Goal: Task Accomplishment & Management: Complete application form

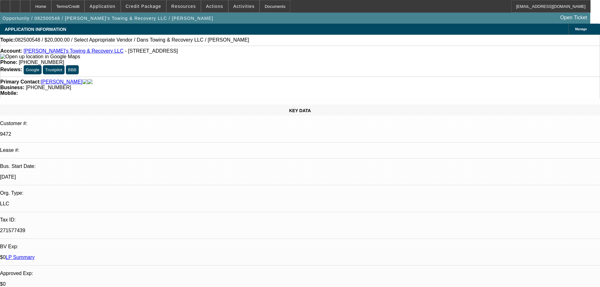
select select "0"
select select "2"
select select "0"
select select "6"
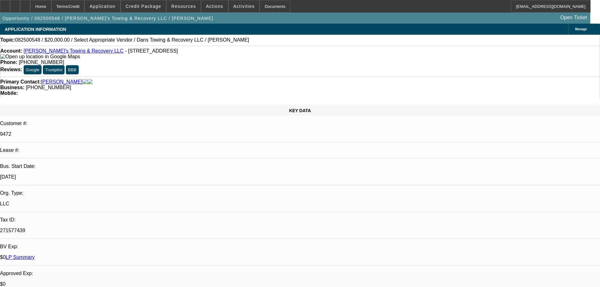
scroll to position [851, 0]
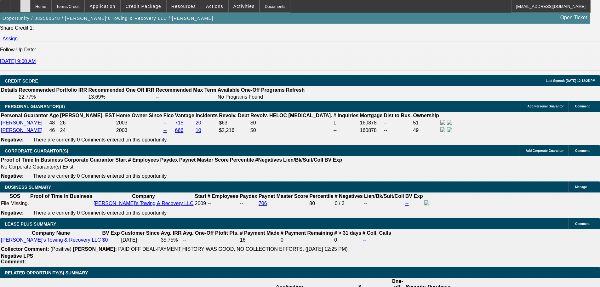
click at [30, 7] on div at bounding box center [25, 6] width 10 height 13
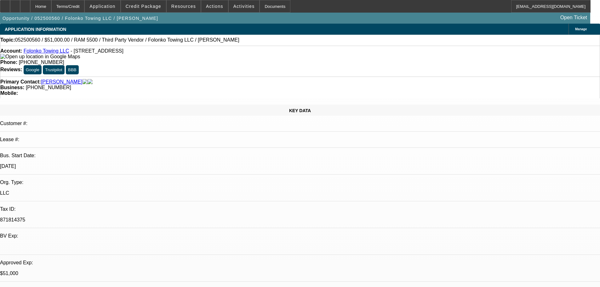
select select "0"
select select "2"
select select "0.1"
select select "4"
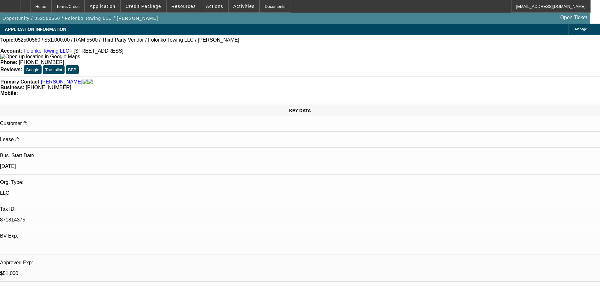
select select "0"
select select "2"
select select "0.1"
select select "4"
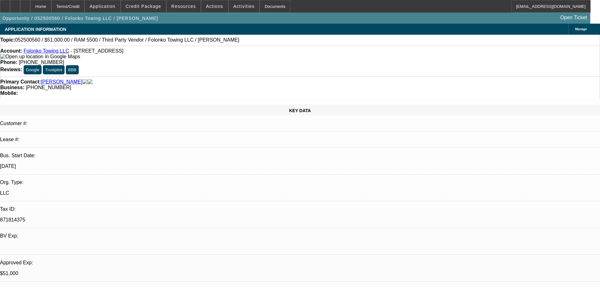
select select "0"
select select "2"
select select "0.1"
select select "4"
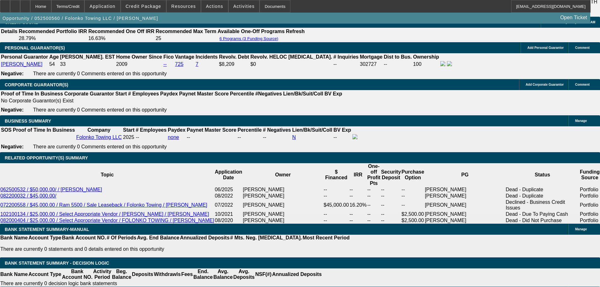
scroll to position [910, 0]
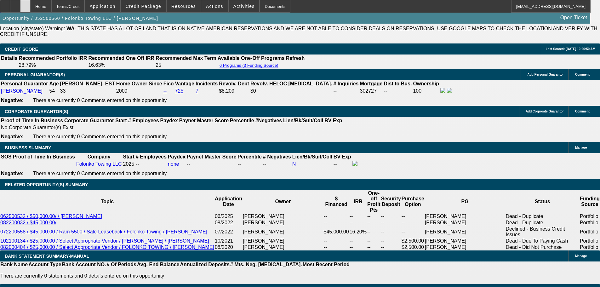
click at [30, 7] on div at bounding box center [25, 6] width 10 height 13
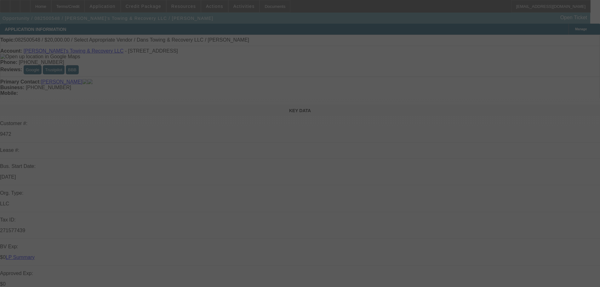
select select "0"
select select "2"
select select "0"
select select "6"
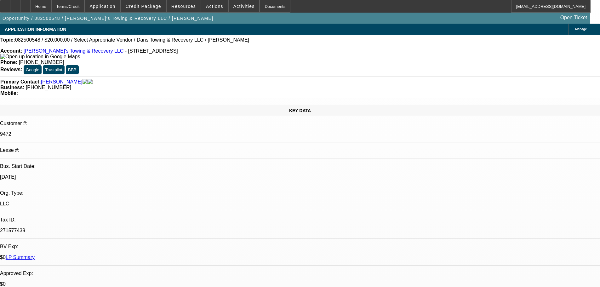
click at [49, 53] on link "Dan's Towing & Recovery LLC" at bounding box center [74, 50] width 100 height 5
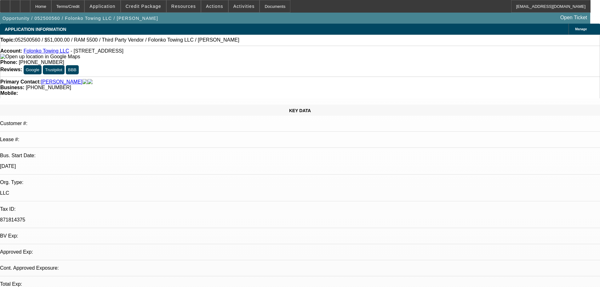
select select "0"
select select "2"
select select "0.1"
select select "0"
select select "2"
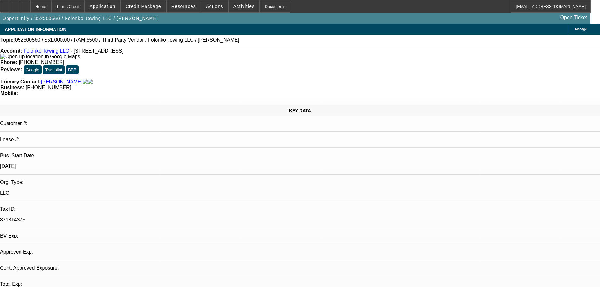
select select "0.1"
select select "0"
select select "0.1"
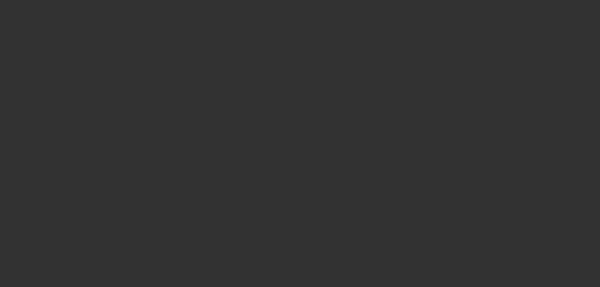
select select "1"
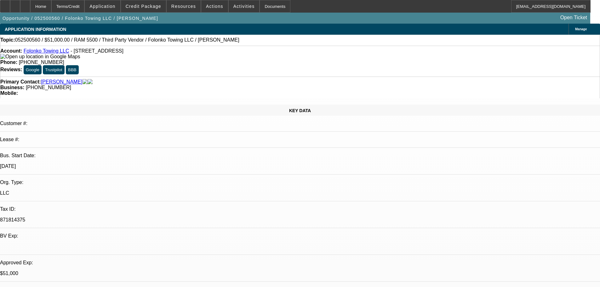
select select "2"
select select "4"
select select "1"
select select "2"
select select "4"
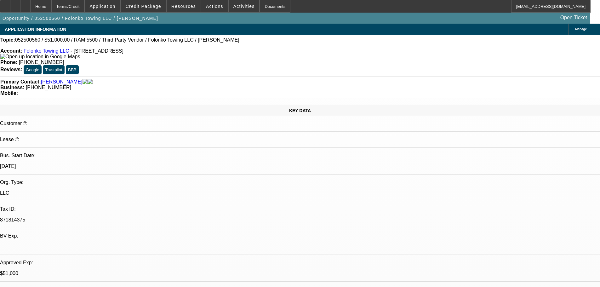
select select "1"
select select "2"
select select "4"
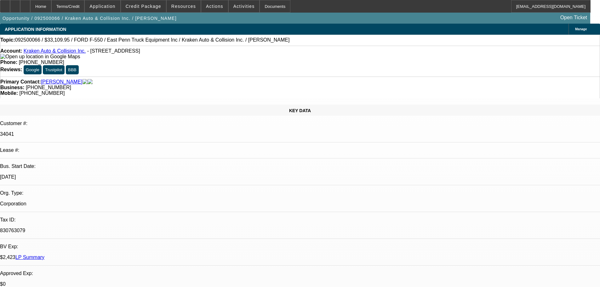
select select "0"
select select "0.1"
select select "4"
select select "0"
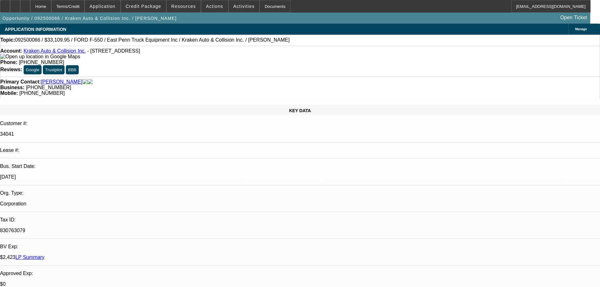
select select "0"
select select "0.1"
select select "4"
select select "0"
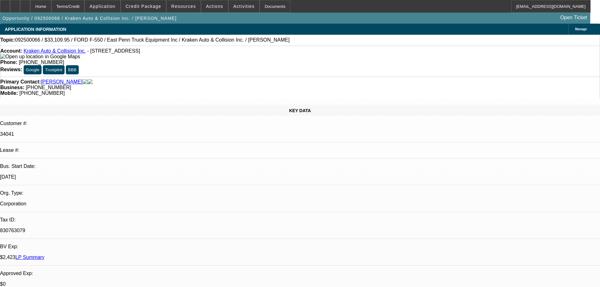
select select "0.1"
select select "4"
select select "0"
select select "0.1"
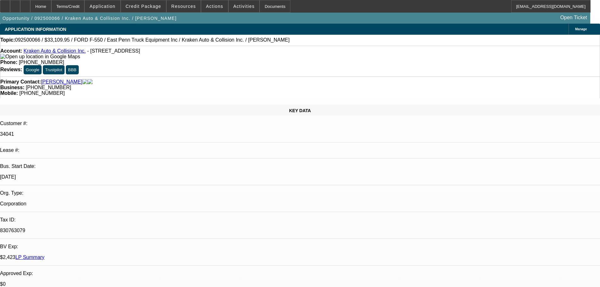
select select "4"
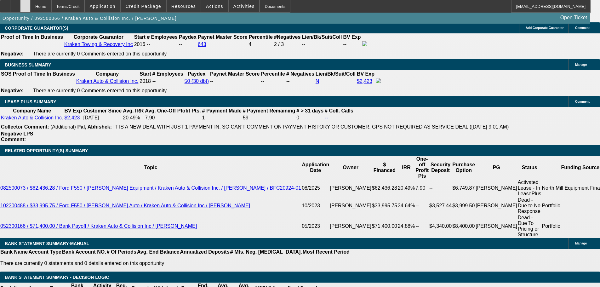
click at [30, 8] on div at bounding box center [25, 6] width 10 height 13
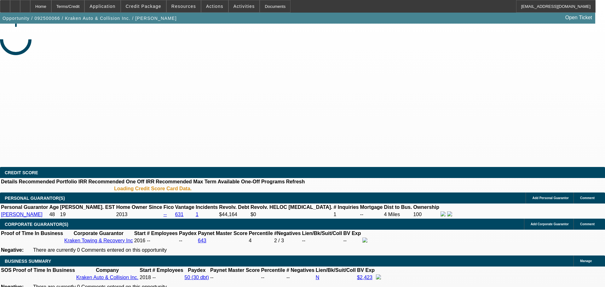
select select "0"
select select "0.1"
select select "4"
select select "0"
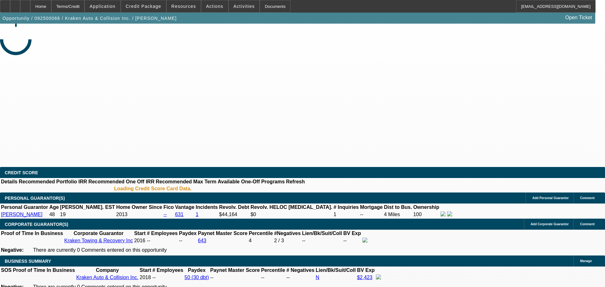
select select "0"
select select "0.1"
select select "4"
select select "0"
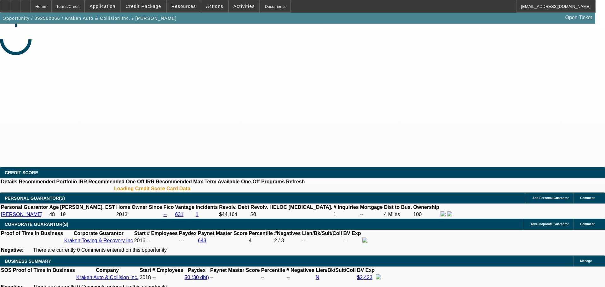
select select "0.1"
select select "4"
select select "0"
select select "0.1"
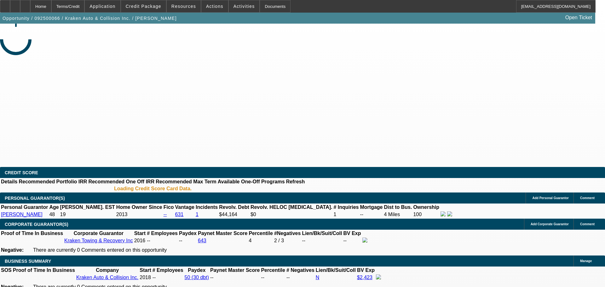
select select "4"
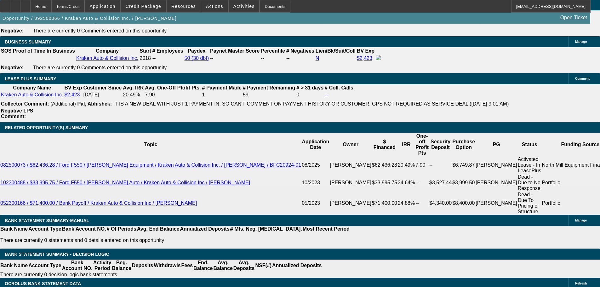
scroll to position [1000, 0]
click at [30, 10] on div at bounding box center [25, 6] width 10 height 13
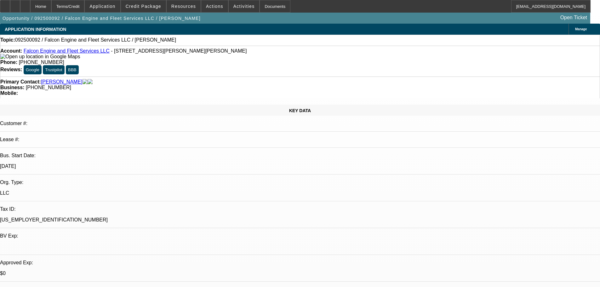
select select "0"
select select "2"
select select "0.1"
select select "4"
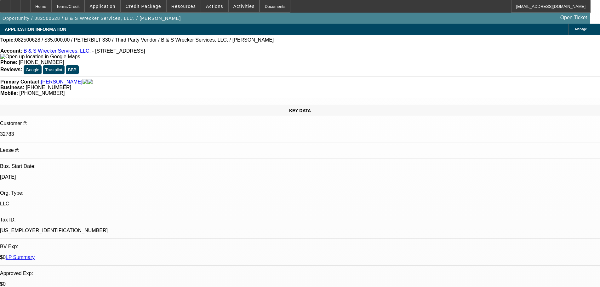
select select "0"
select select "6"
select select "0"
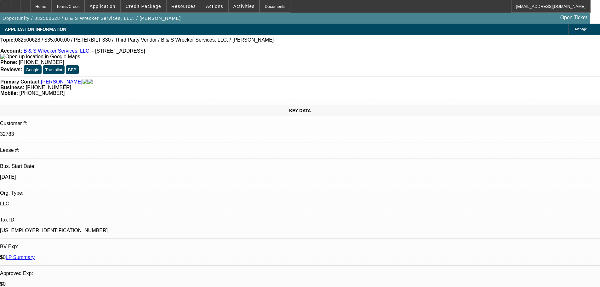
select select "0"
select select "6"
select select "0"
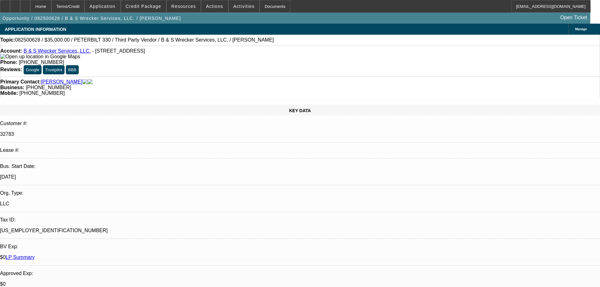
select select "0"
select select "6"
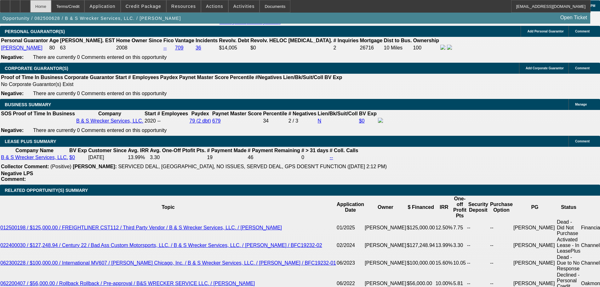
scroll to position [977, 0]
click at [30, 5] on div at bounding box center [25, 6] width 10 height 13
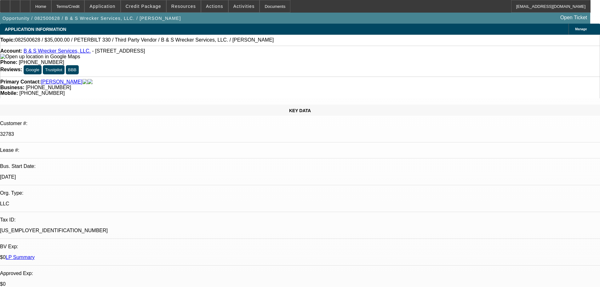
select select "0"
select select "6"
select select "0"
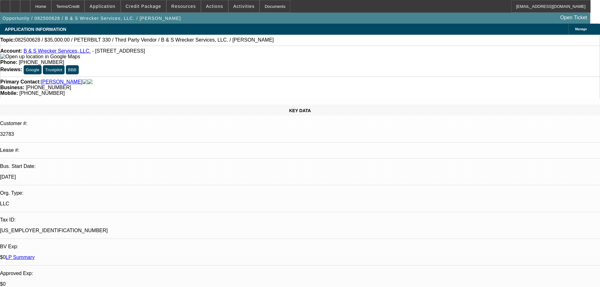
select select "0"
select select "6"
select select "0"
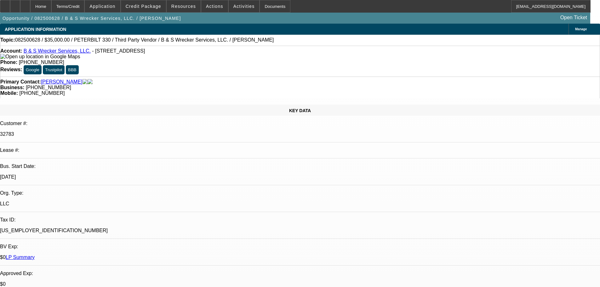
select select "0"
select select "6"
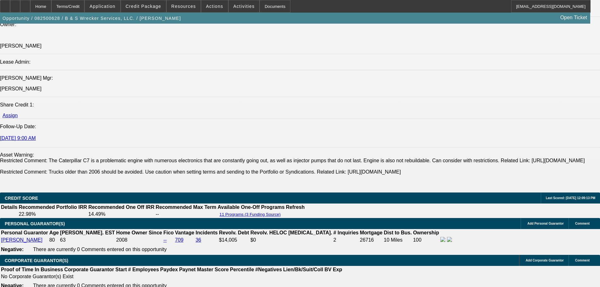
scroll to position [851, 0]
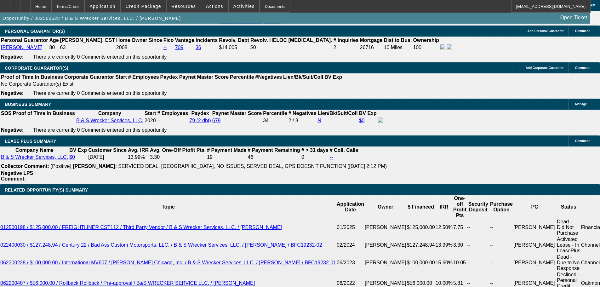
scroll to position [1008, 0]
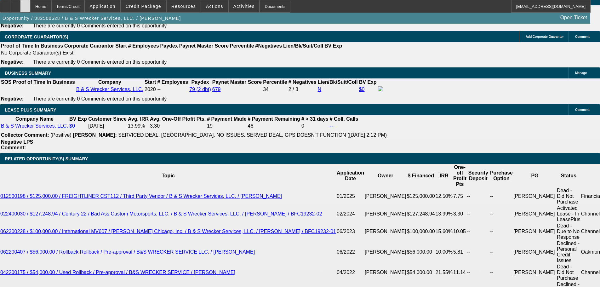
click at [30, 9] on div at bounding box center [25, 6] width 10 height 13
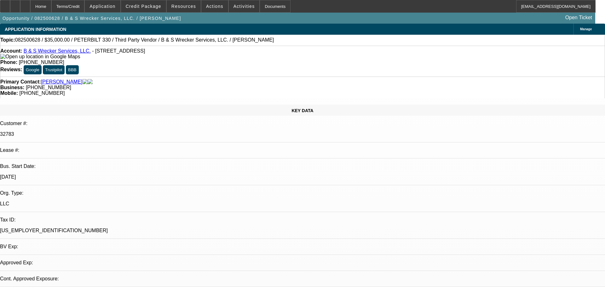
select select "0"
select select "6"
select select "0"
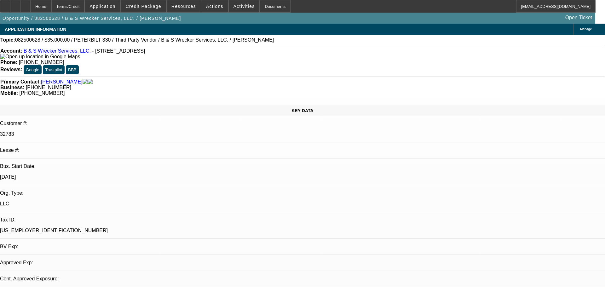
select select "0"
select select "6"
select select "0"
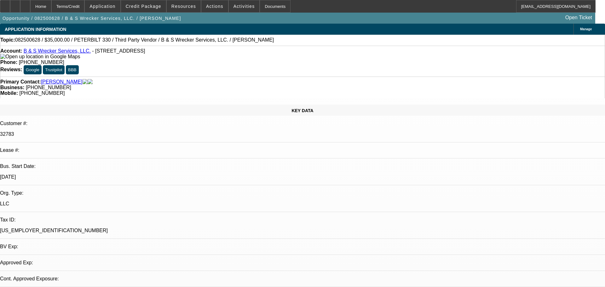
select select "0"
select select "6"
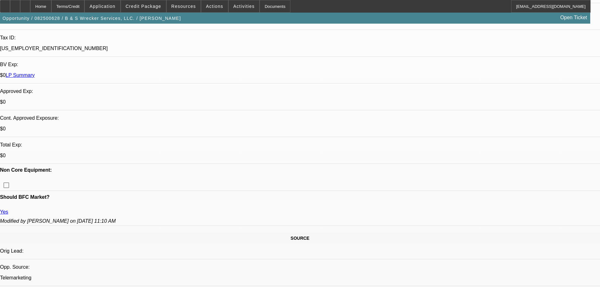
scroll to position [189, 0]
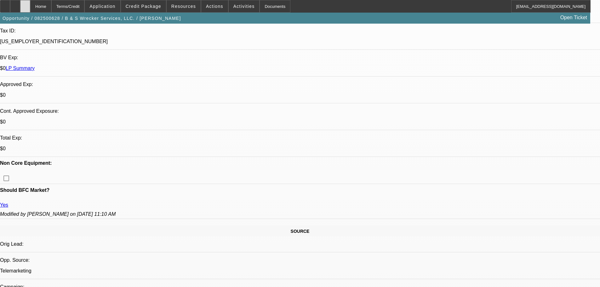
click at [30, 5] on div at bounding box center [25, 6] width 10 height 13
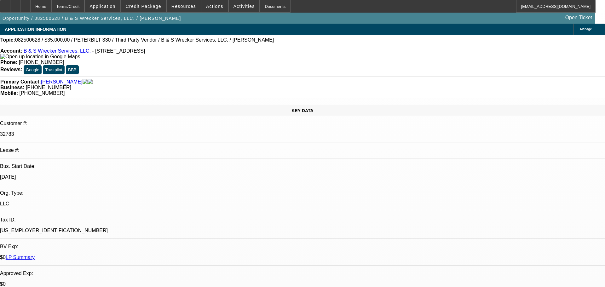
select select "0"
select select "6"
select select "0"
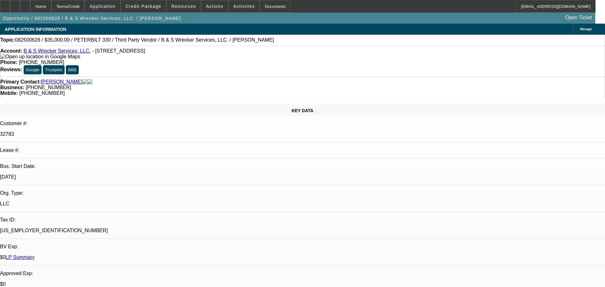
select select "0"
select select "6"
select select "0"
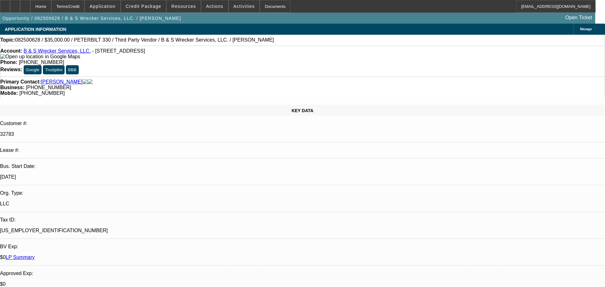
select select "0"
select select "6"
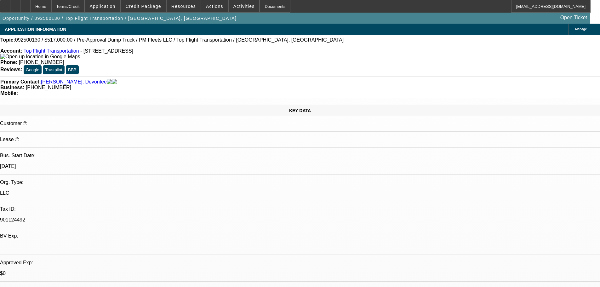
select select "0"
select select "2"
select select "0.1"
select select "4"
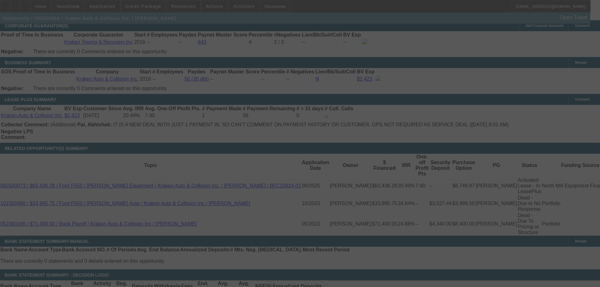
scroll to position [1000, 0]
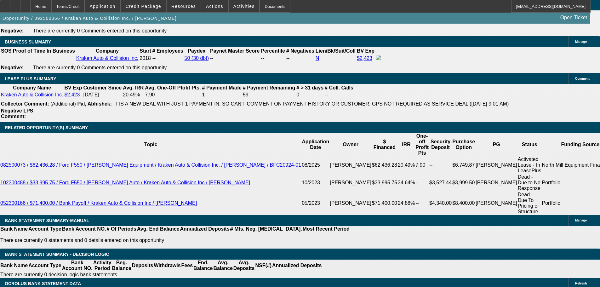
select select "0"
select select "0.1"
select select "4"
select select "0"
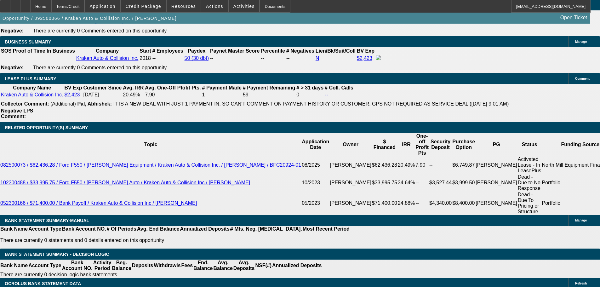
select select "0"
select select "0.1"
select select "4"
select select "0"
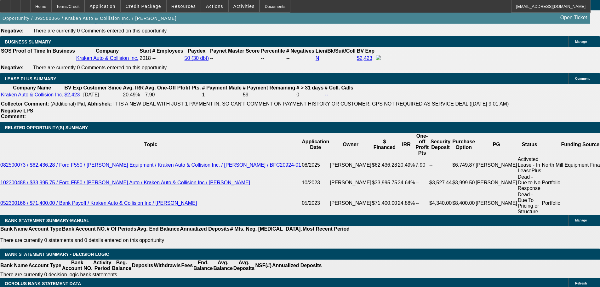
select select "0.1"
select select "4"
select select "0"
select select "0.1"
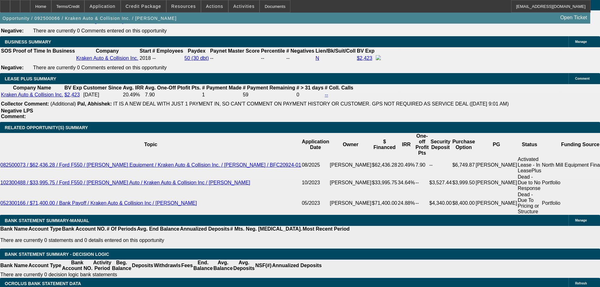
select select "4"
